Goal: Navigation & Orientation: Find specific page/section

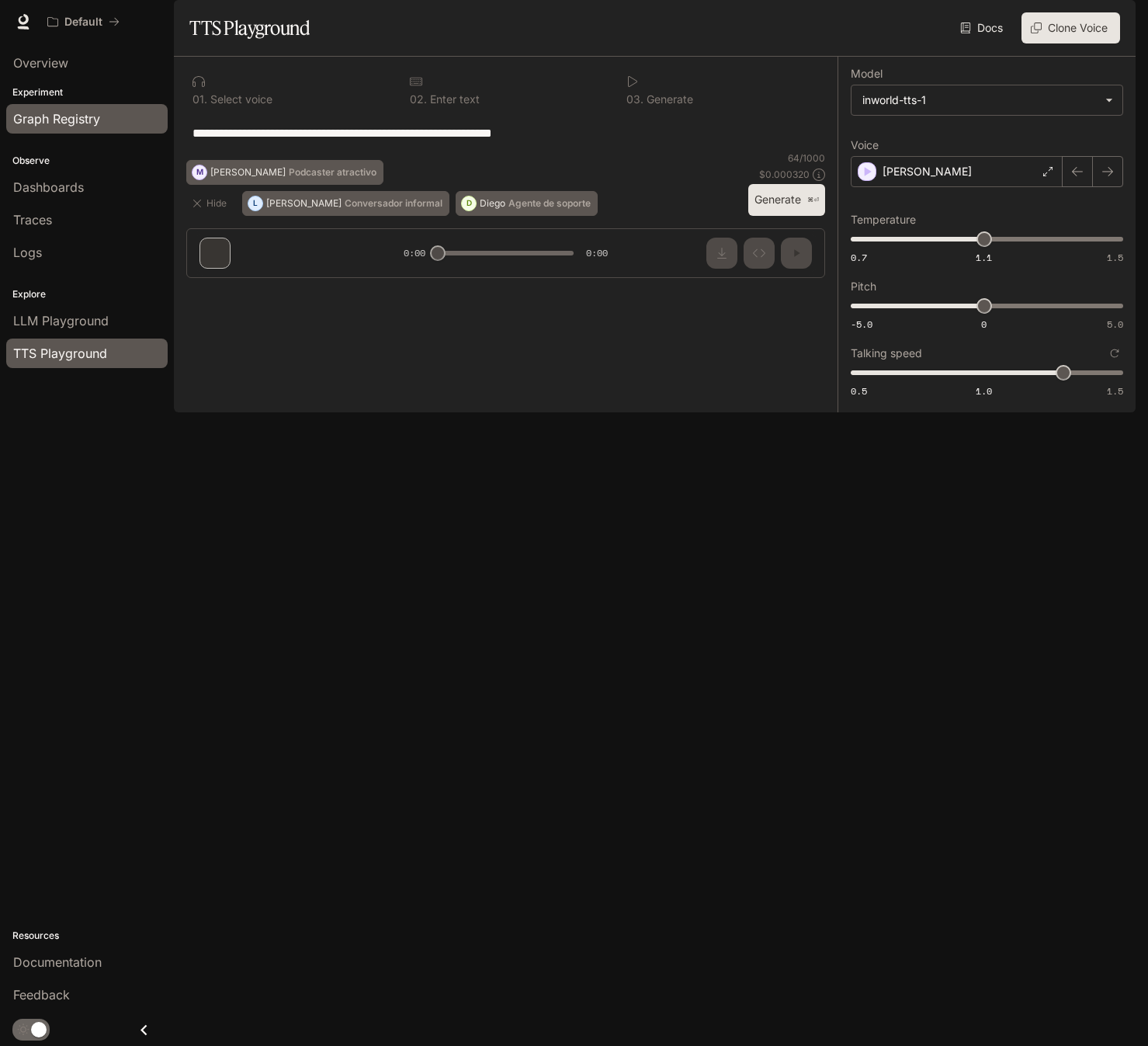
click at [61, 118] on span "Graph Registry" at bounding box center [57, 118] width 87 height 19
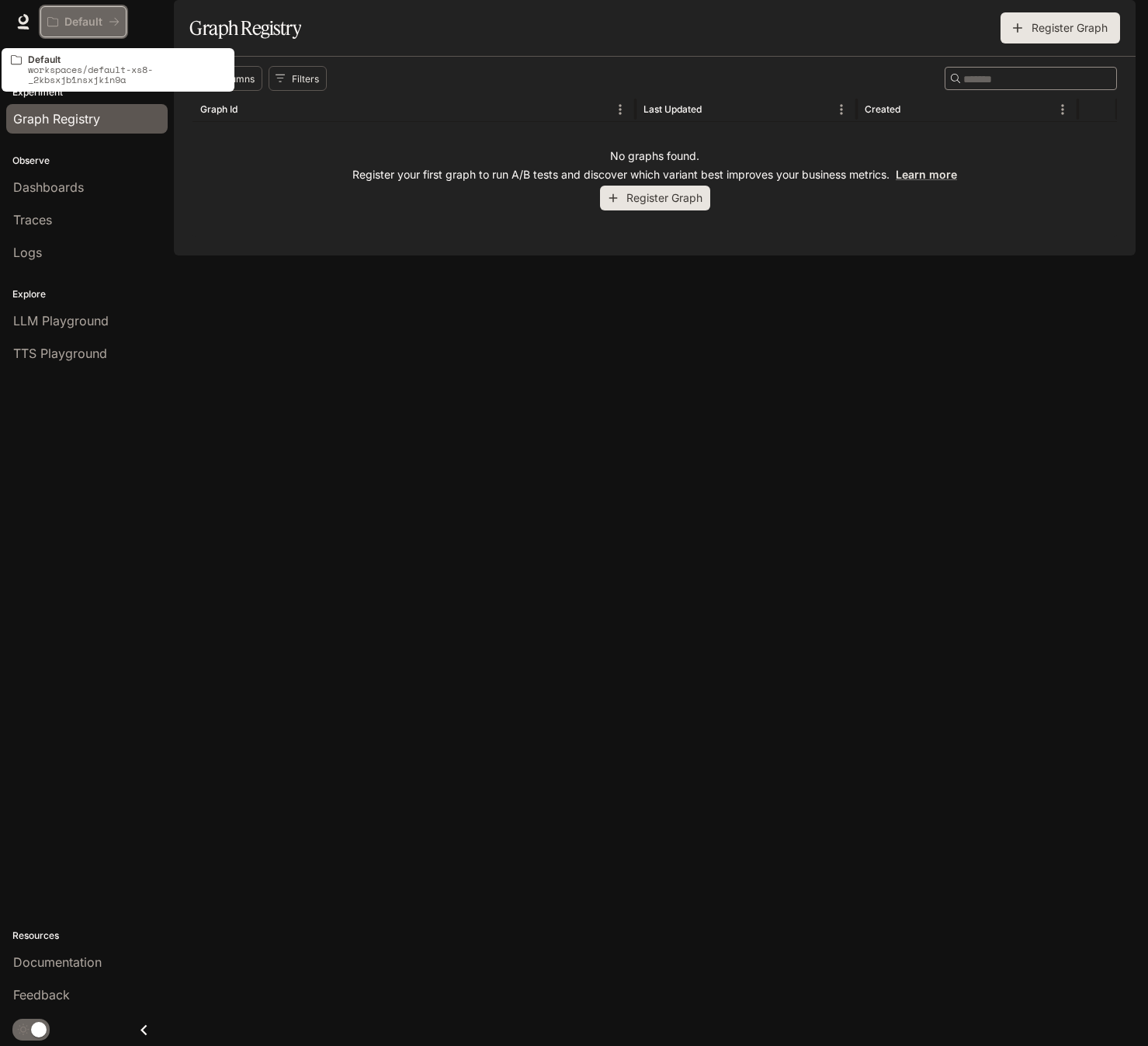
click at [79, 20] on p "Default" at bounding box center [83, 22] width 38 height 14
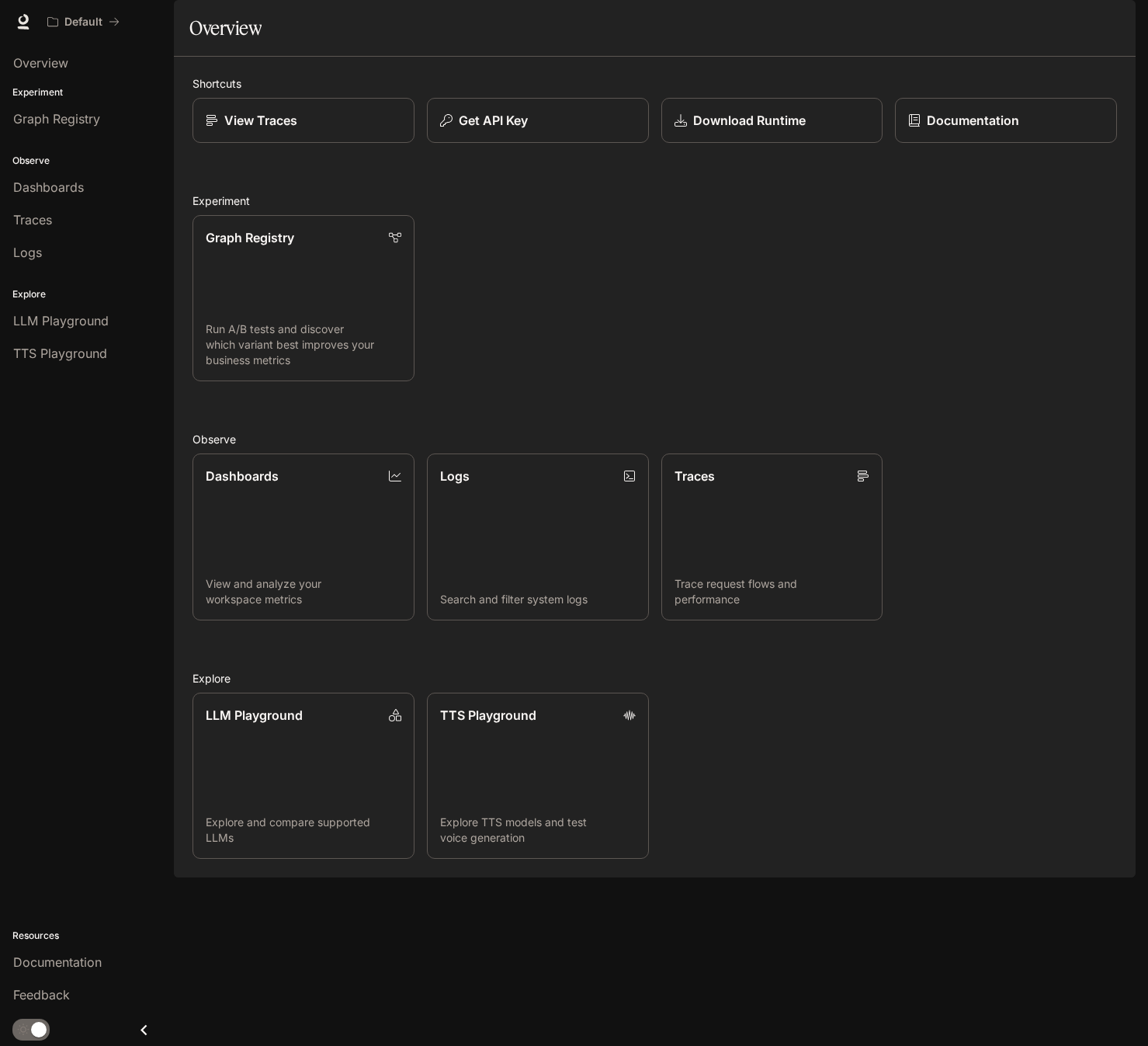
click at [538, 365] on div "Graph Registry Run A/B tests and discover which variant best improves your busi…" at bounding box center [648, 291] width 936 height 178
click at [382, 569] on link "Dashboards View and analyze your workspace metrics" at bounding box center [304, 536] width 224 height 167
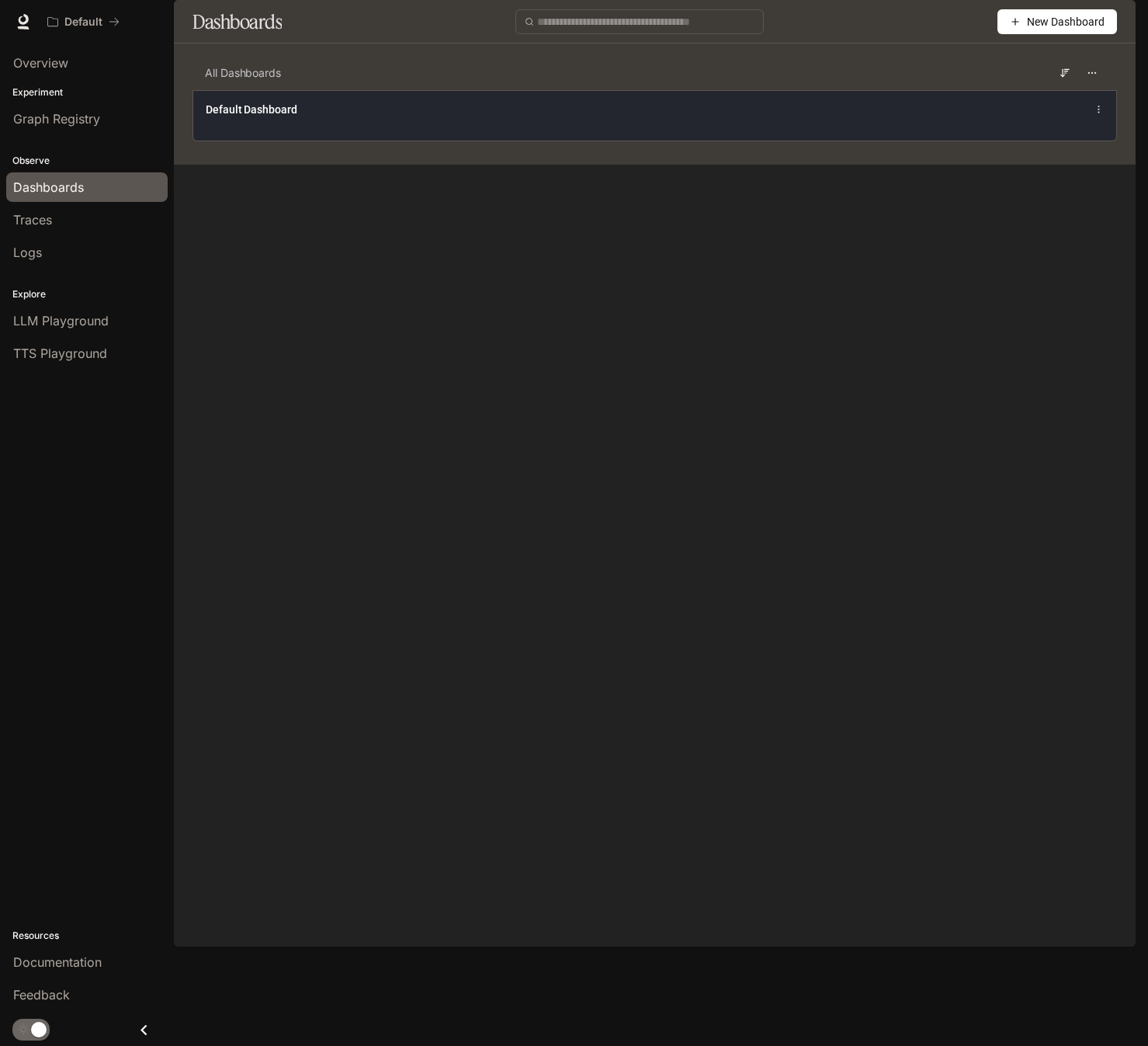
click at [498, 140] on div "Default Dashboard" at bounding box center [654, 116] width 923 height 51
